Goal: Task Accomplishment & Management: Manage account settings

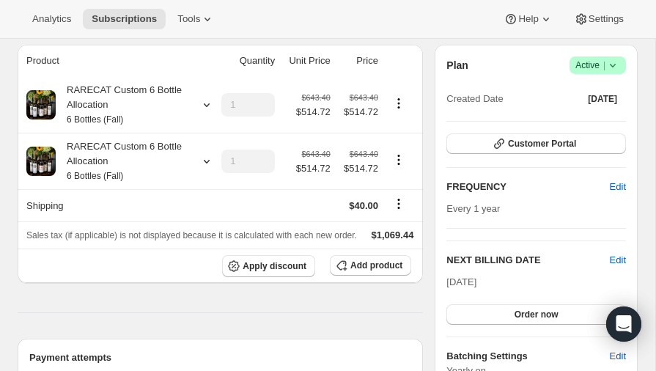
scroll to position [130, 0]
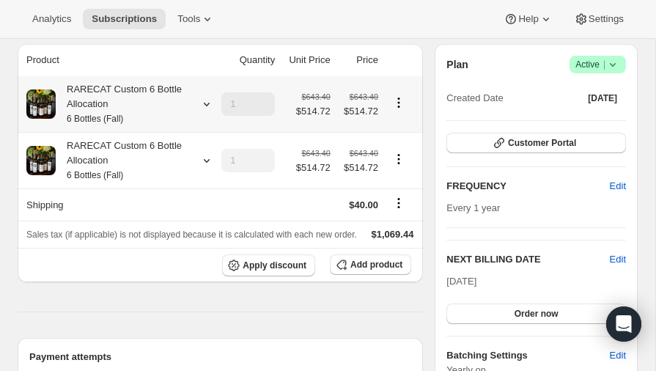
click at [207, 103] on icon at bounding box center [206, 104] width 15 height 15
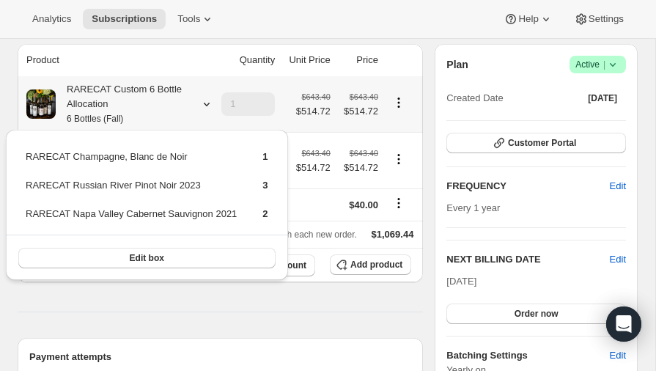
click at [206, 105] on icon at bounding box center [207, 105] width 6 height 4
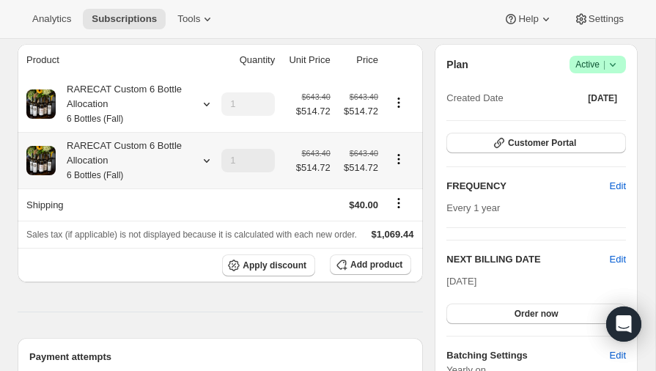
click at [206, 159] on icon at bounding box center [206, 160] width 15 height 15
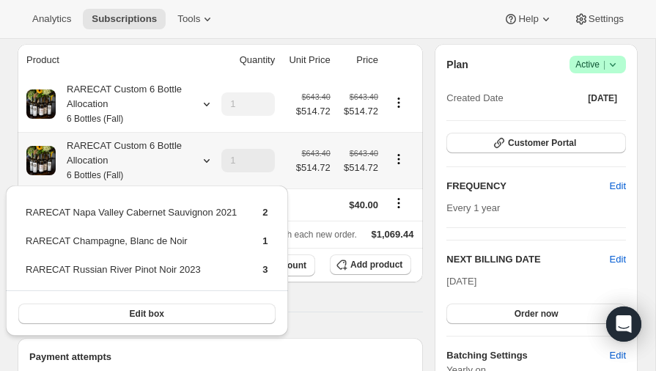
click at [206, 159] on icon at bounding box center [206, 160] width 15 height 15
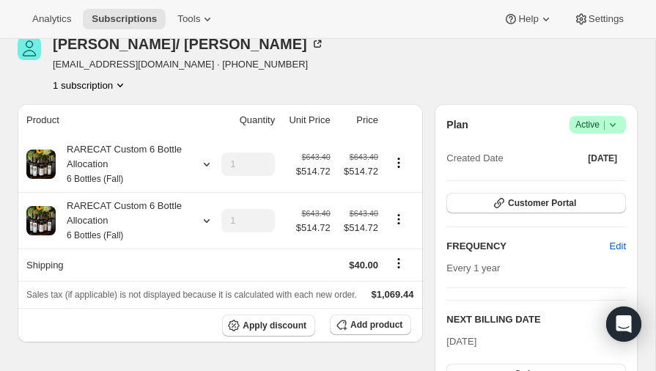
scroll to position [0, 0]
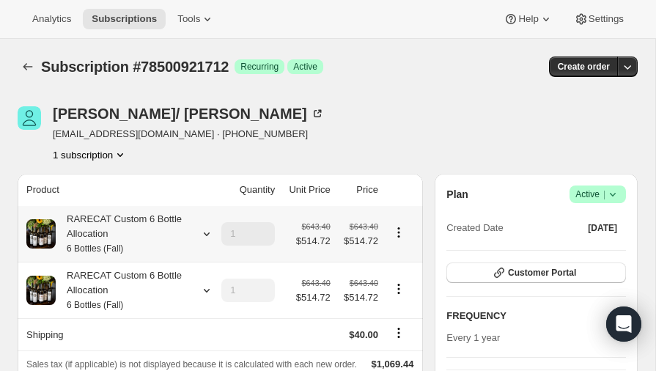
click at [207, 233] on icon at bounding box center [206, 234] width 15 height 15
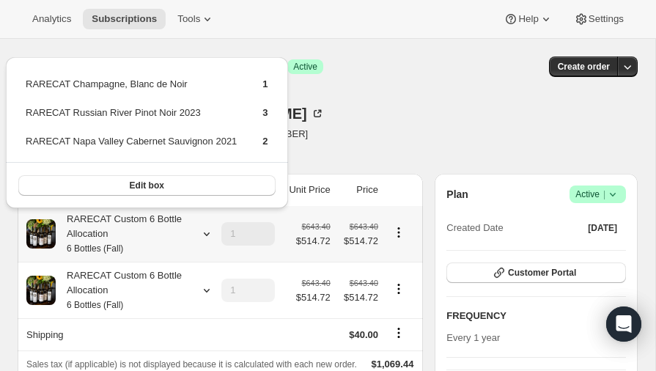
click at [207, 233] on icon at bounding box center [206, 234] width 15 height 15
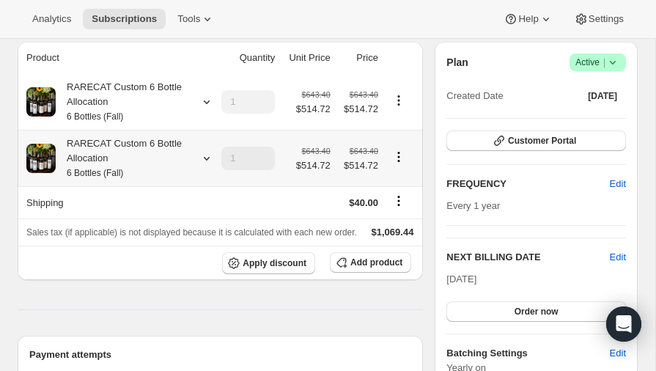
scroll to position [135, 0]
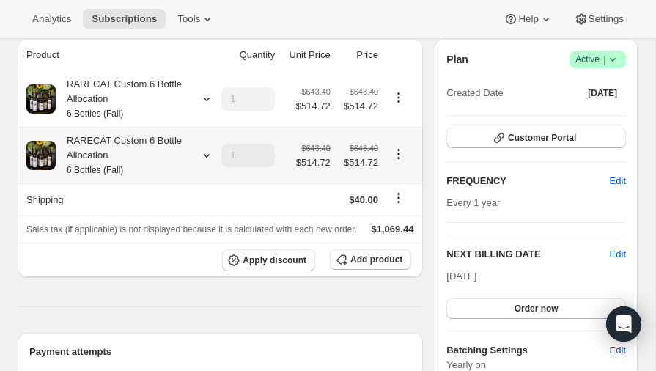
click at [205, 153] on icon at bounding box center [206, 155] width 15 height 15
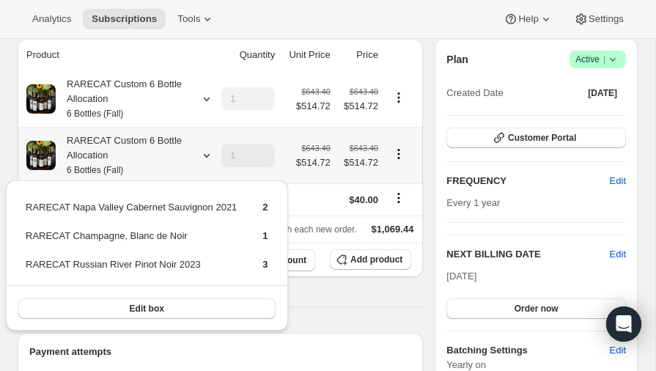
click at [205, 153] on icon at bounding box center [206, 155] width 15 height 15
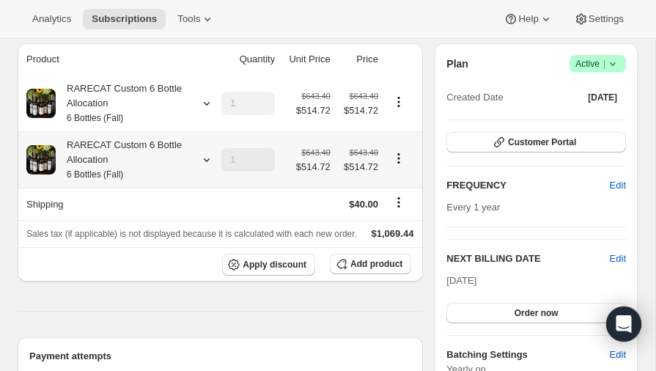
scroll to position [130, 0]
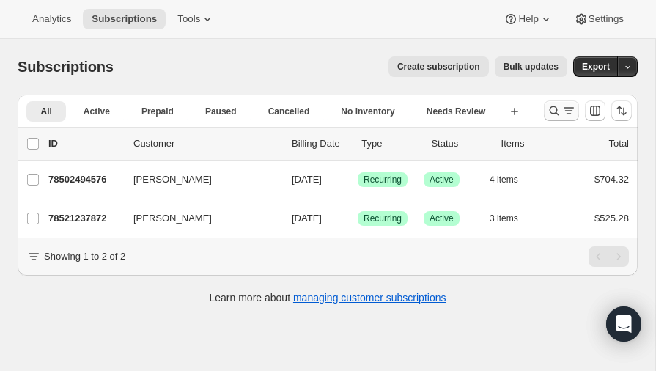
click at [554, 113] on icon "Search and filter results" at bounding box center [555, 111] width 10 height 10
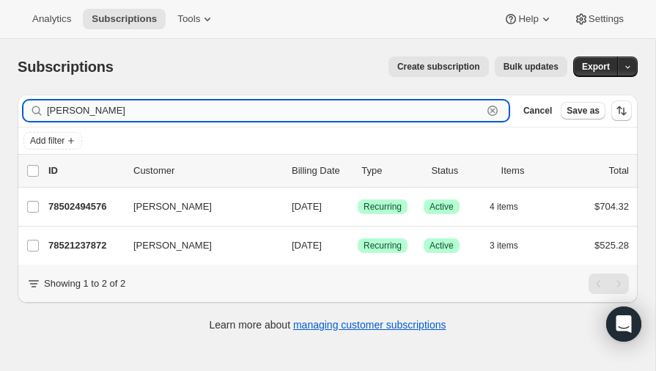
click at [202, 109] on input "[PERSON_NAME]" at bounding box center [265, 110] width 436 height 21
type input "p"
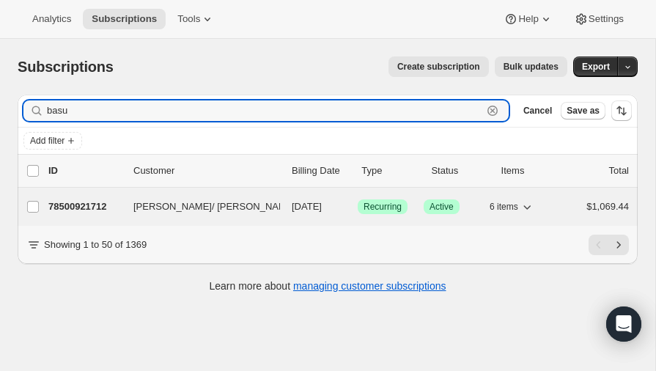
type input "basu"
click at [81, 203] on p "78500921712" at bounding box center [84, 206] width 73 height 15
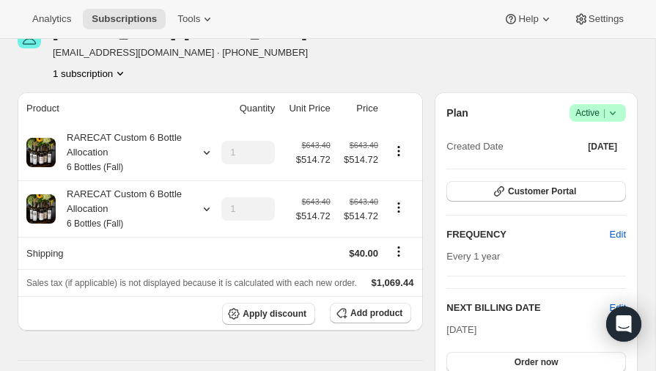
scroll to position [83, 0]
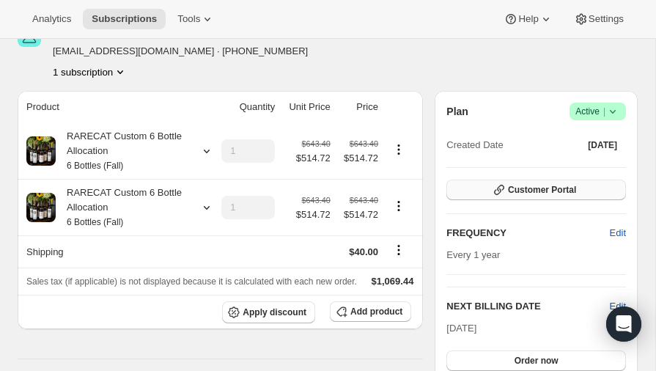
click at [532, 186] on span "Customer Portal" at bounding box center [542, 190] width 68 height 12
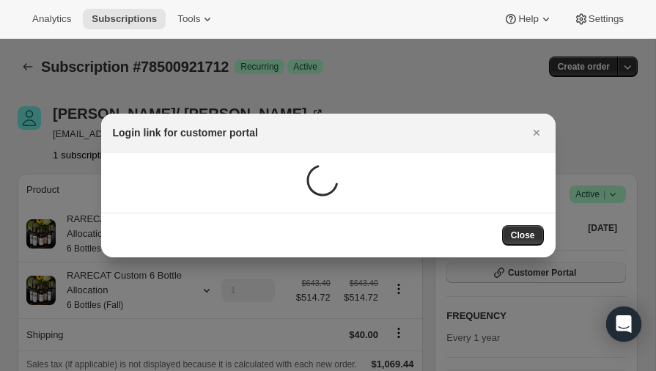
scroll to position [0, 0]
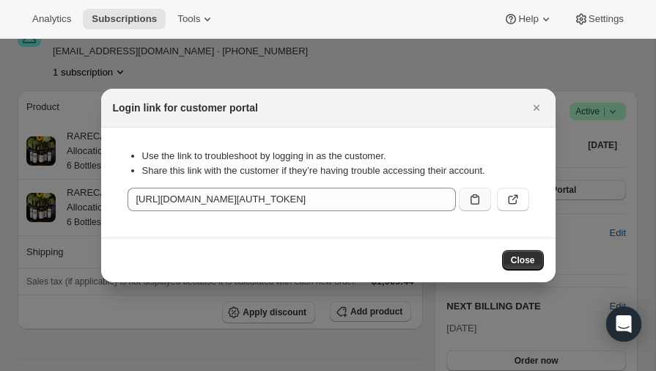
click at [477, 198] on icon ":r37:" at bounding box center [475, 199] width 15 height 15
click at [513, 198] on icon ":r37:" at bounding box center [513, 199] width 15 height 15
click at [528, 265] on span "Close" at bounding box center [523, 260] width 24 height 12
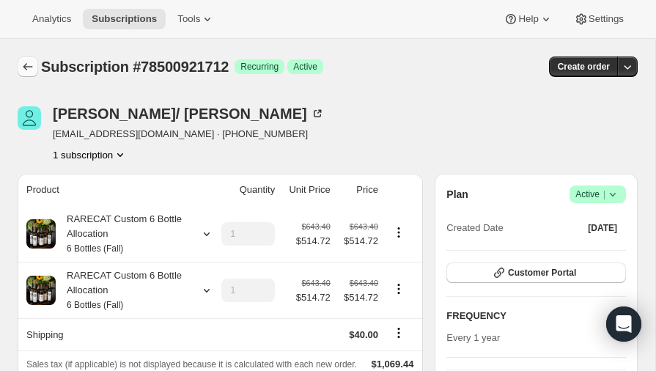
click at [28, 65] on icon "Subscriptions" at bounding box center [28, 66] width 15 height 15
